Goal: Task Accomplishment & Management: Use online tool/utility

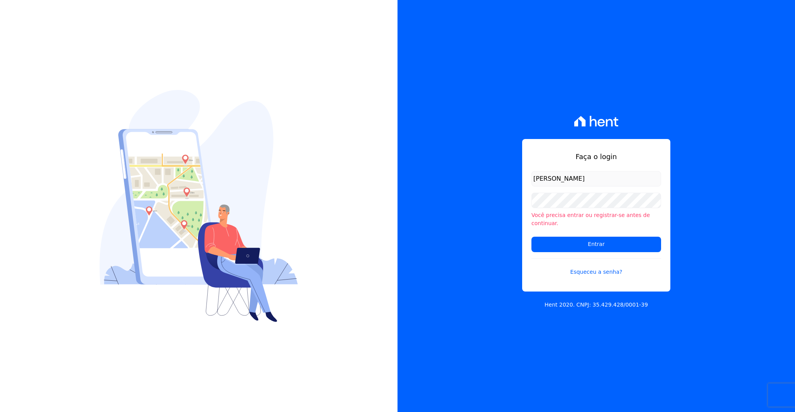
type input "bruno.zepelini@e-arke.com"
click at [531, 237] on input "Entrar" at bounding box center [596, 244] width 130 height 15
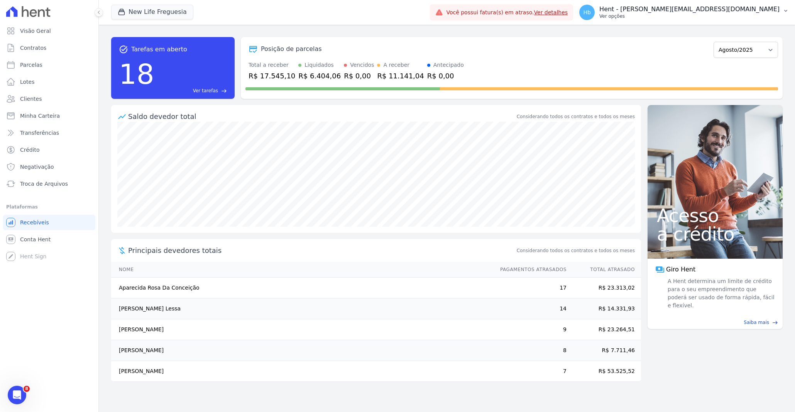
click at [705, 20] on button "Hb Hent - [PERSON_NAME][EMAIL_ADDRESS][DOMAIN_NAME] Ver opções" at bounding box center [684, 13] width 222 height 22
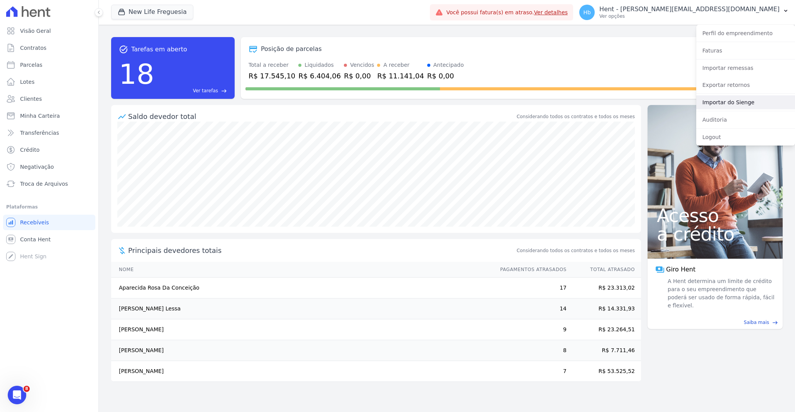
click at [726, 100] on link "Importar do Sienge" at bounding box center [745, 102] width 99 height 14
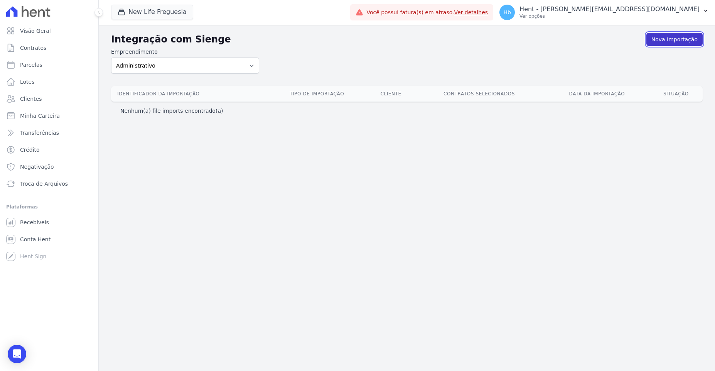
click at [654, 39] on link "Nova Importação" at bounding box center [675, 39] width 56 height 13
select select "ed78b301-167c-4c00-bd41-a7f7aa7afce8"
click at [111, 58] on select "Administrativo Amaré Arpoador Arcos Itaquera Aroka Incorporadora e Administrado…" at bounding box center [185, 66] width 148 height 16
click at [471, 213] on div "Integração com Sienge Nova Importação Empreendimento Administrativo Amaré Arpoa…" at bounding box center [407, 198] width 617 height 346
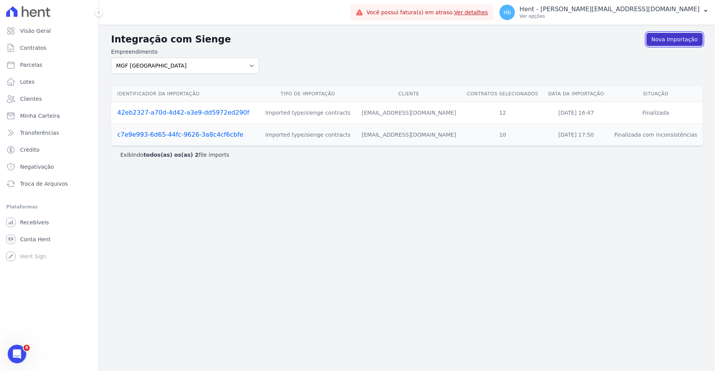
click at [665, 38] on link "Nova Importação" at bounding box center [675, 39] width 56 height 13
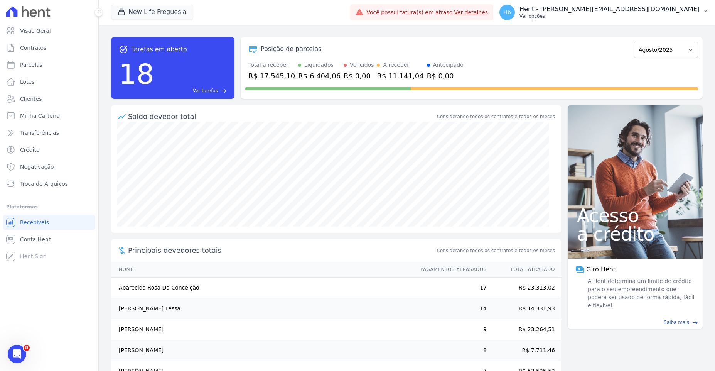
click at [648, 7] on p "Hent - [PERSON_NAME][EMAIL_ADDRESS][DOMAIN_NAME]" at bounding box center [610, 9] width 180 height 8
